Goal: Navigation & Orientation: Find specific page/section

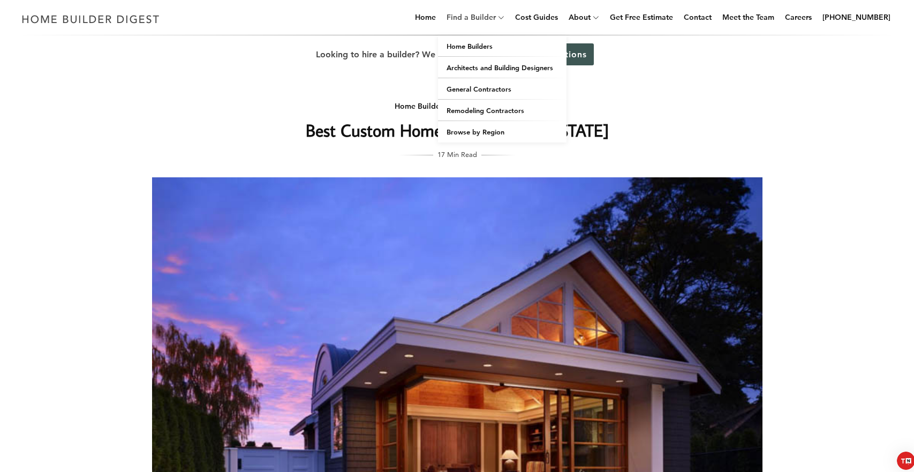
click at [490, 14] on link "Find a Builder" at bounding box center [469, 17] width 54 height 34
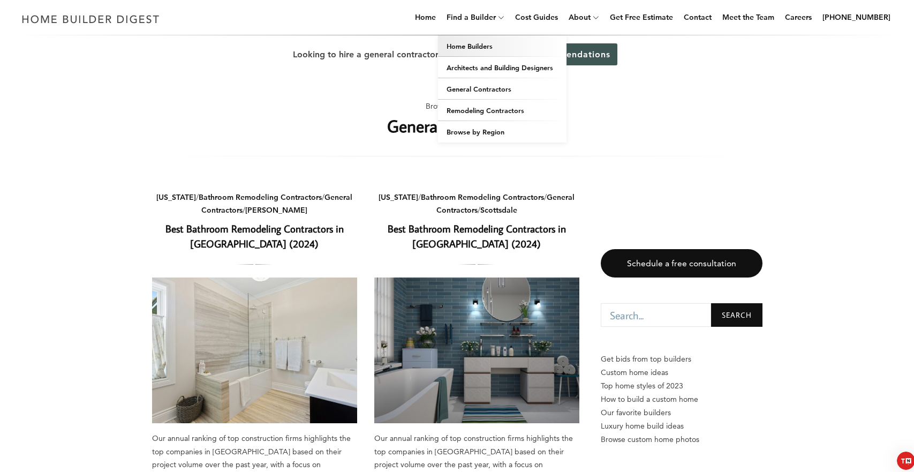
click at [467, 41] on link "Home Builders" at bounding box center [502, 45] width 129 height 21
